Goal: Check status

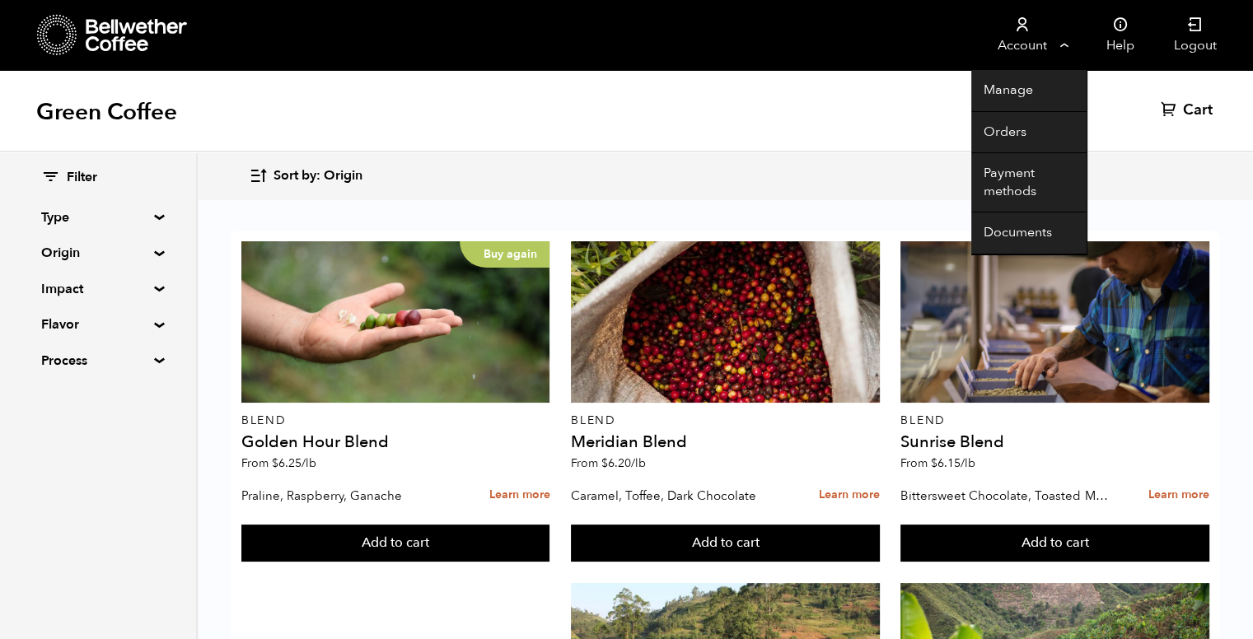
click at [1058, 49] on link "Account" at bounding box center [1021, 35] width 101 height 70
click at [1002, 143] on link "Orders" at bounding box center [1028, 133] width 115 height 42
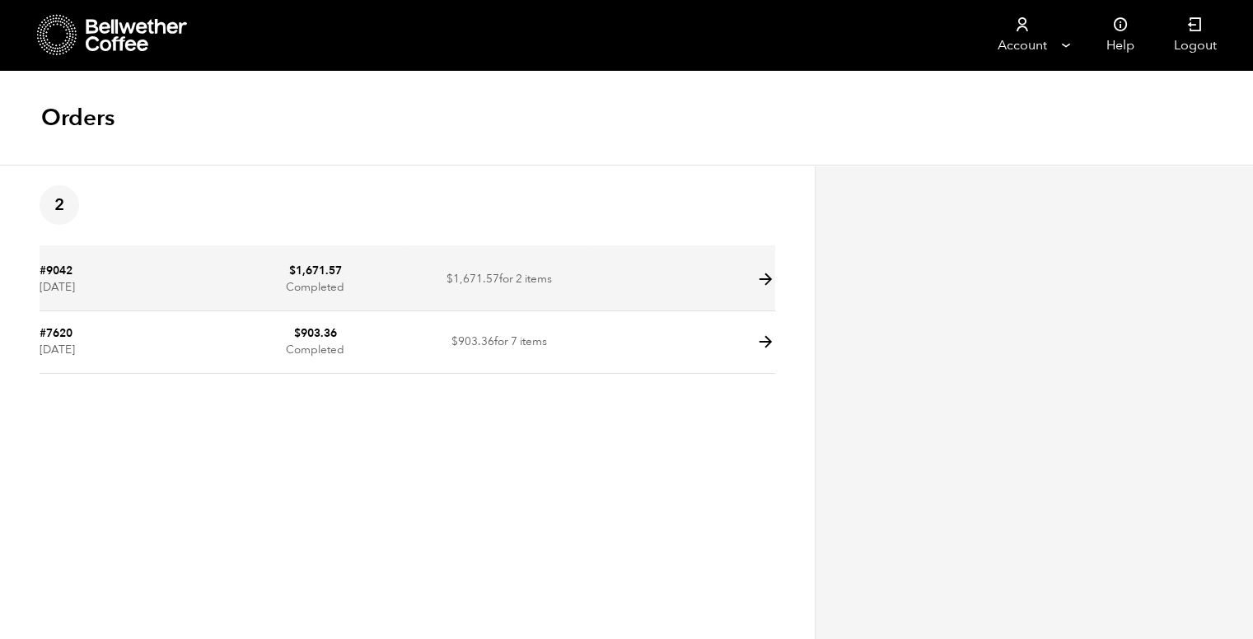
click at [767, 280] on icon at bounding box center [765, 279] width 19 height 19
